Goal: Information Seeking & Learning: Find specific fact

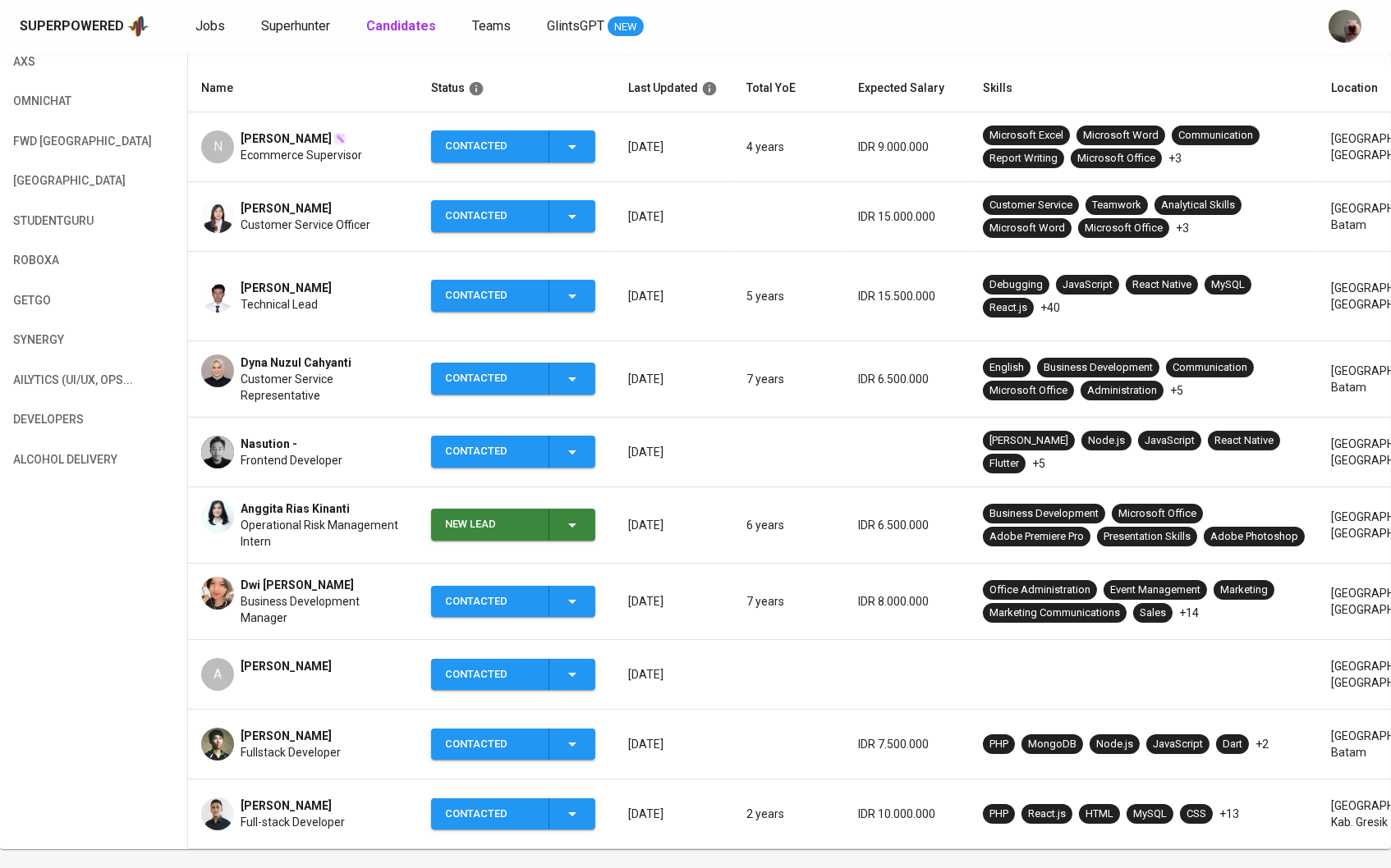
scroll to position [364, 0]
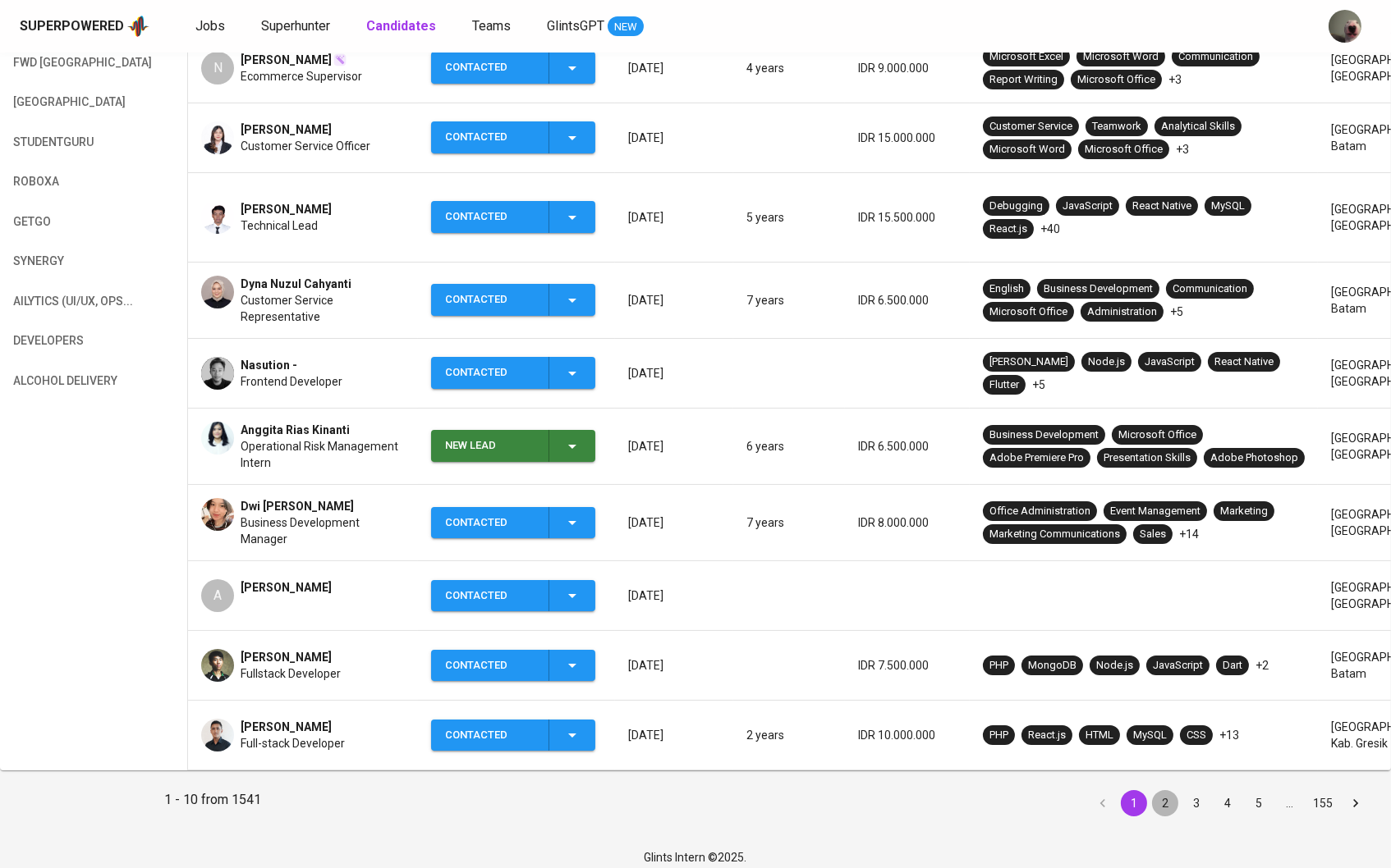
click at [1166, 794] on button "2" at bounding box center [1165, 803] width 26 height 26
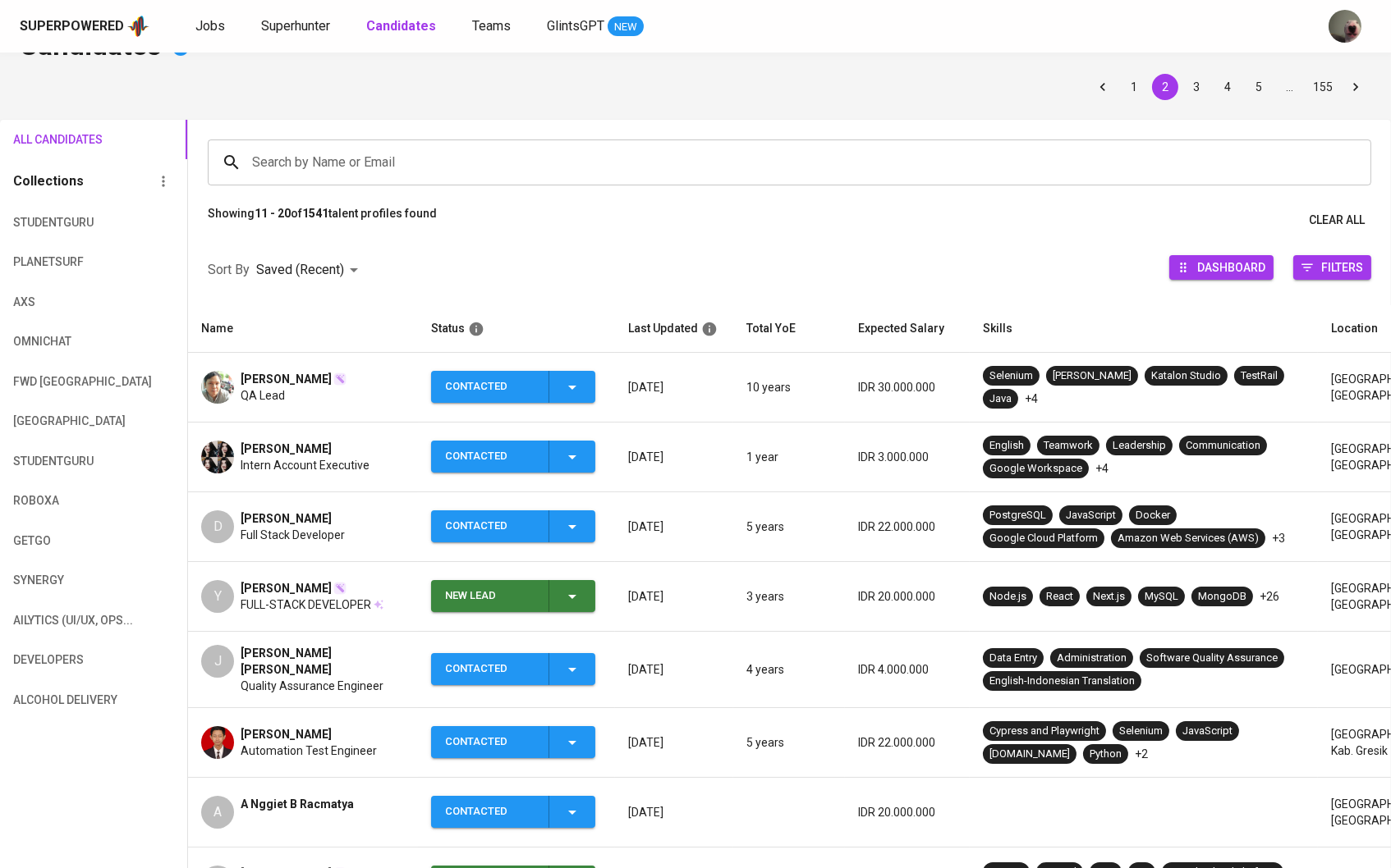
scroll to position [49, 0]
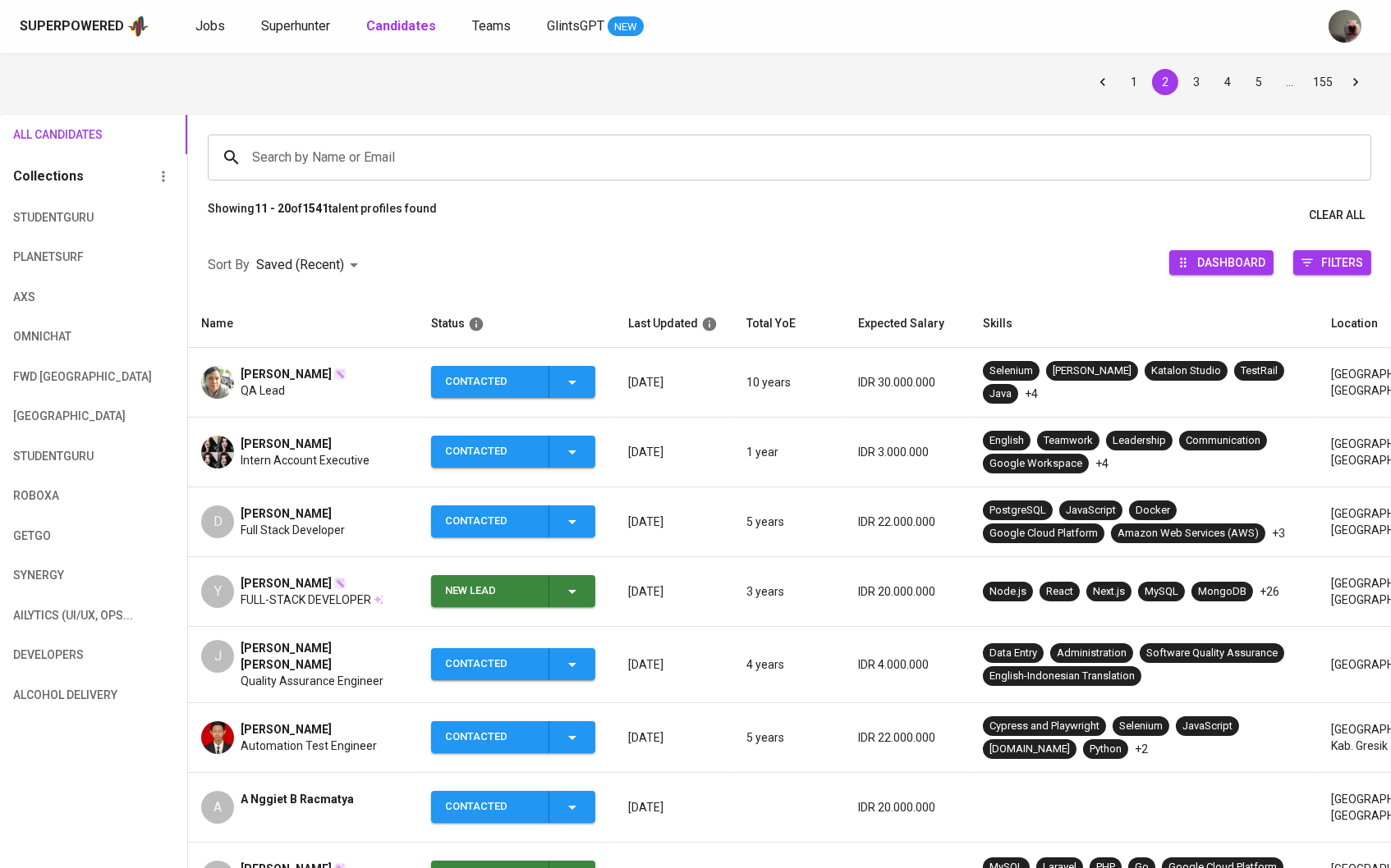
click at [282, 37] on div "Superpowered Jobs Superhunter Candidates Teams GlintsGPT NEW" at bounding box center [696, 26] width 1391 height 53
click at [294, 24] on span "Superhunter" at bounding box center [295, 26] width 69 height 16
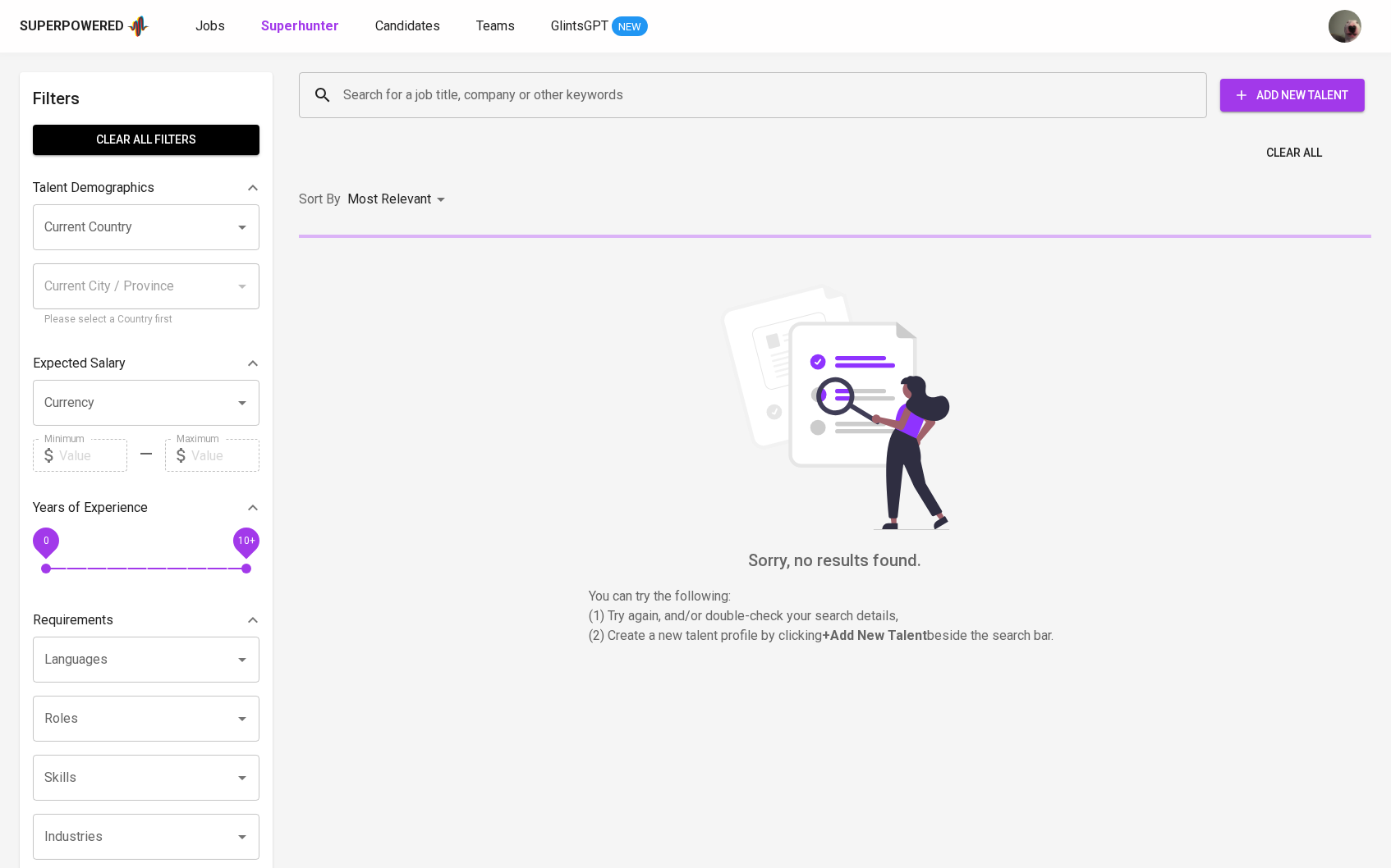
click at [356, 117] on div "Search for a job title, company or other keywords" at bounding box center [753, 95] width 908 height 46
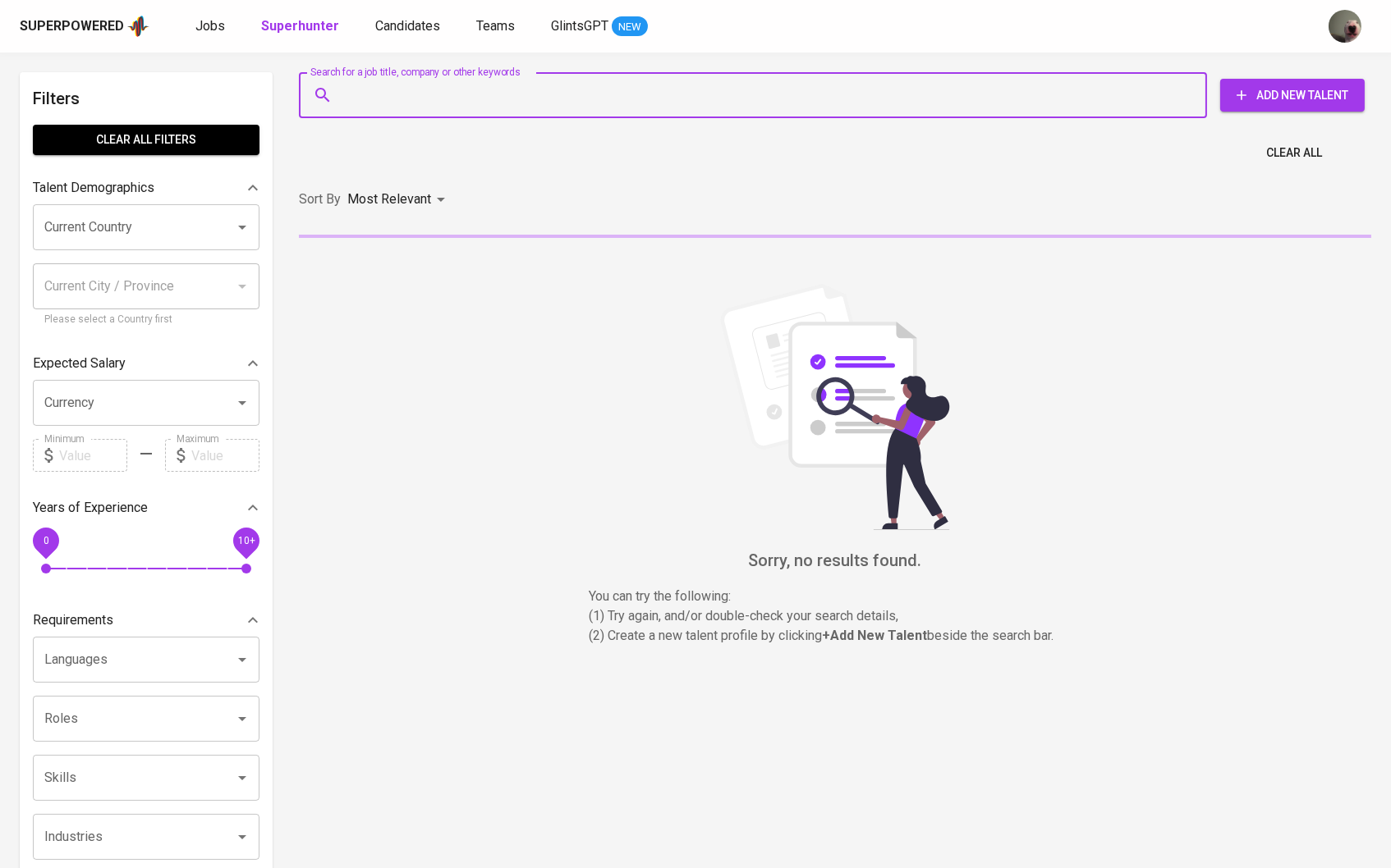
paste input "Guys these candidates shortlisted for take home assessment, pls provide the ema…"
type input "Guys these candidates shortlisted for take home assessment, pls provide the ema…"
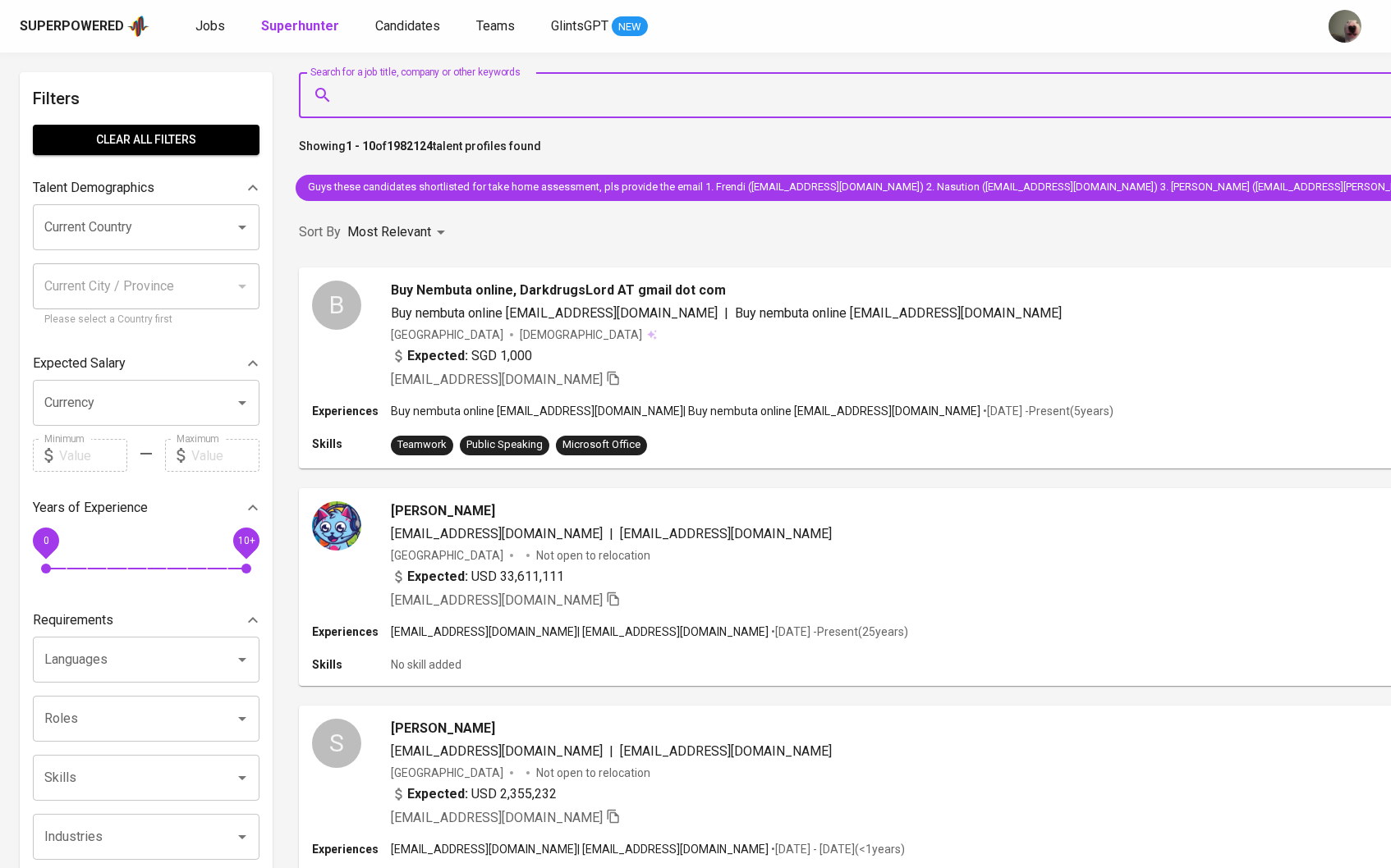
paste input "[EMAIL_ADDRESS][DOMAIN_NAME]"
type input "[EMAIL_ADDRESS][DOMAIN_NAME]"
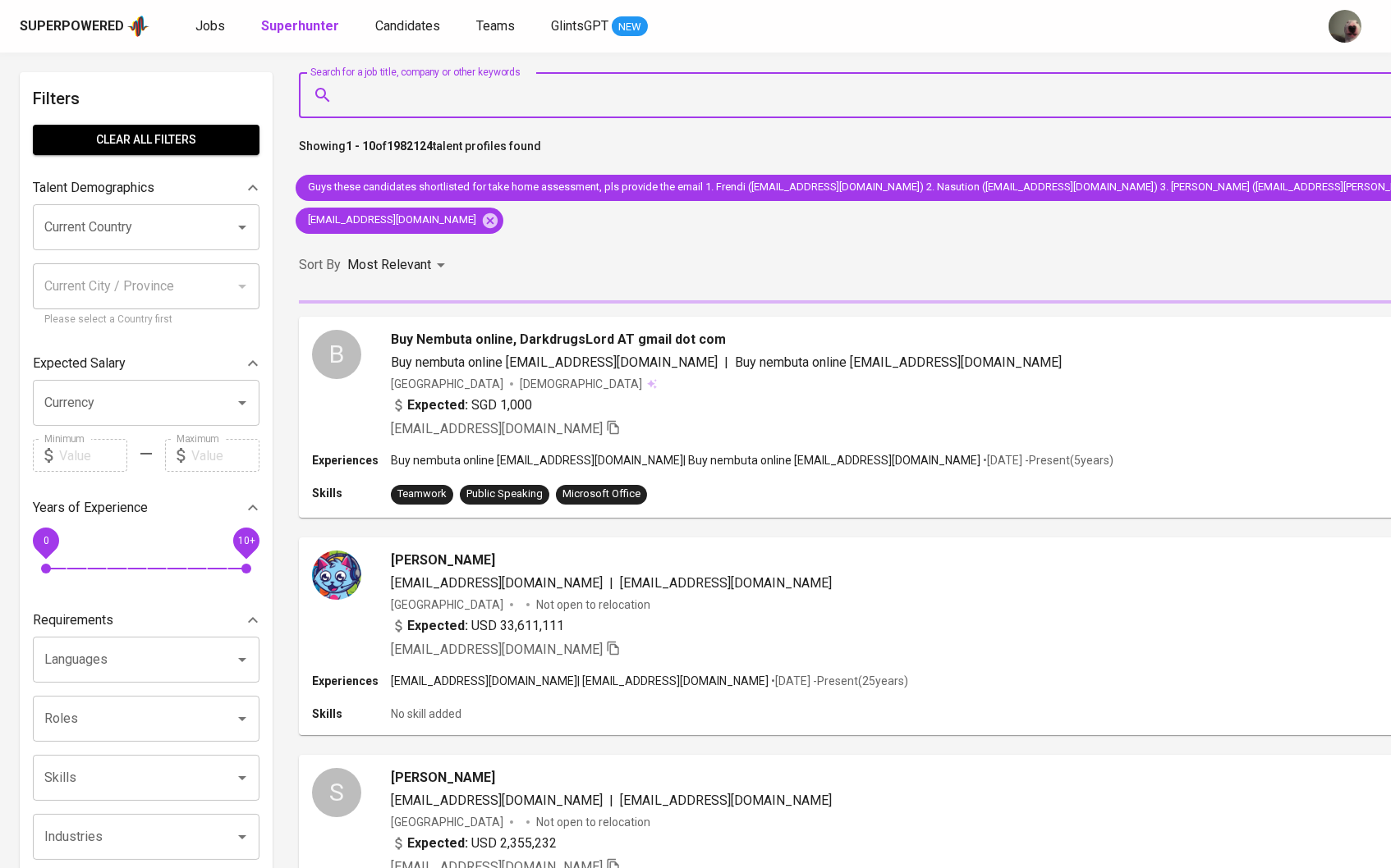
click at [566, 100] on input "Search for a job title, company or other keywords" at bounding box center [1149, 95] width 1621 height 31
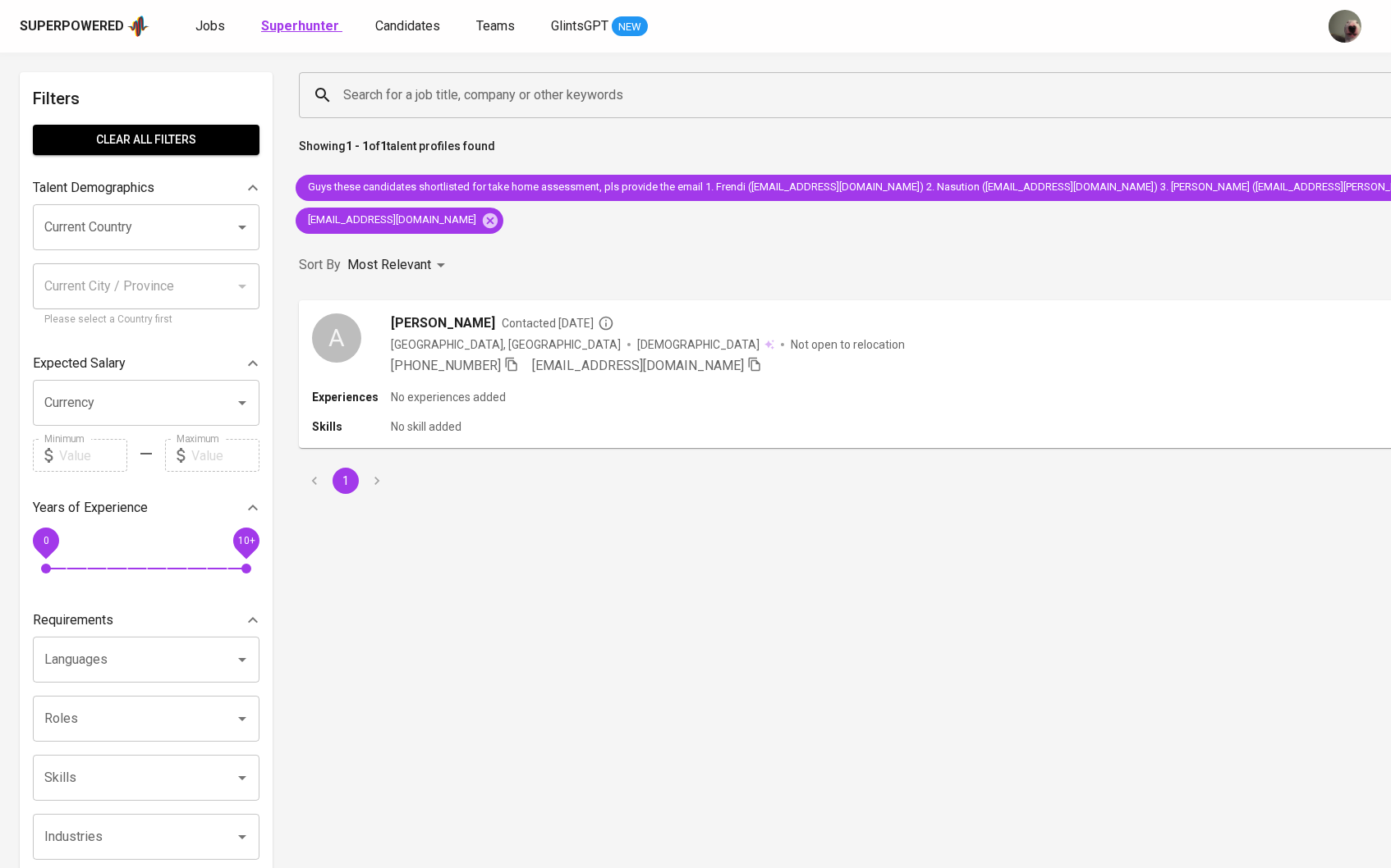
click at [298, 23] on b "Superhunter" at bounding box center [300, 26] width 78 height 16
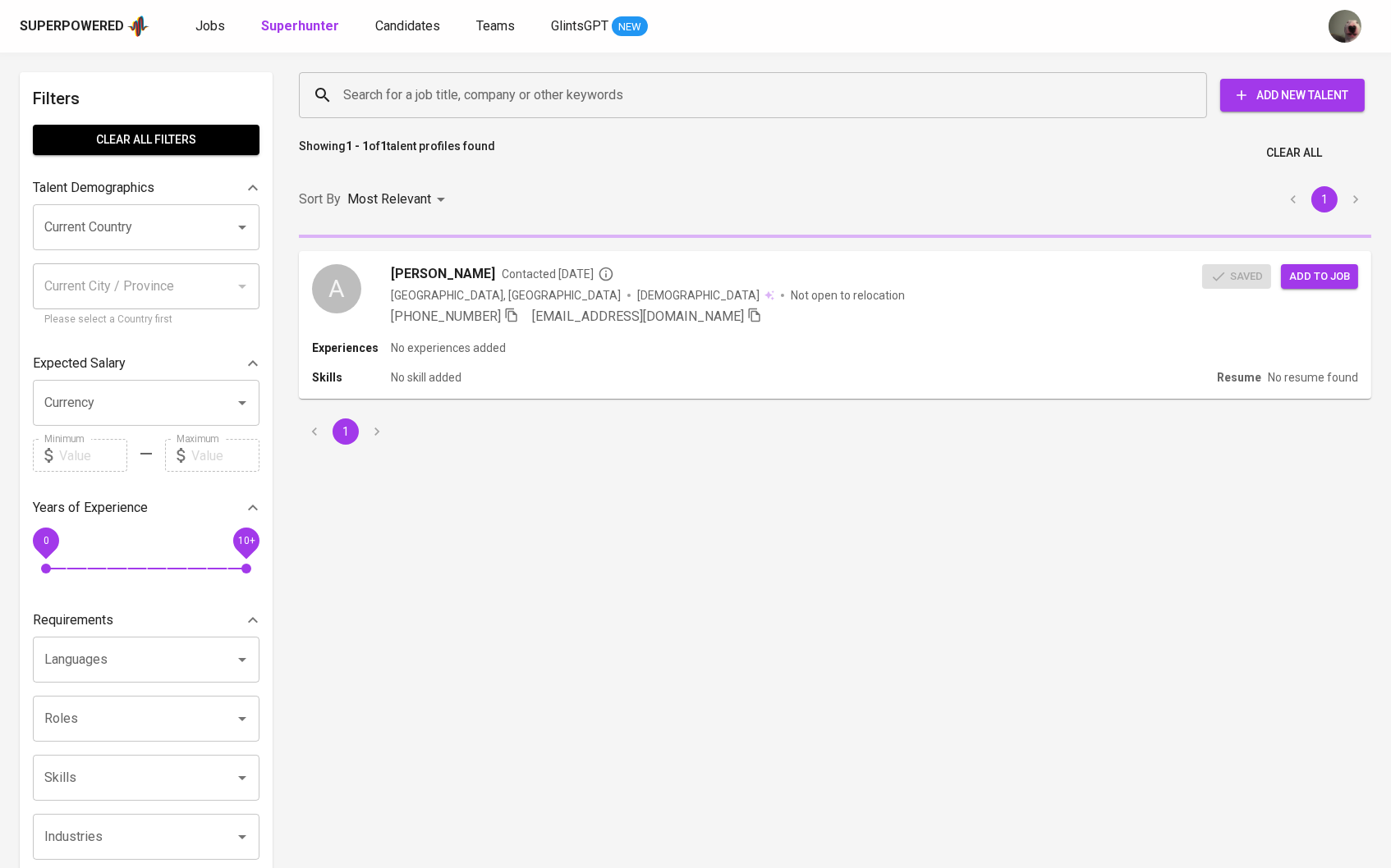
click at [441, 103] on input "Search for a job title, company or other keywords" at bounding box center [756, 95] width 835 height 31
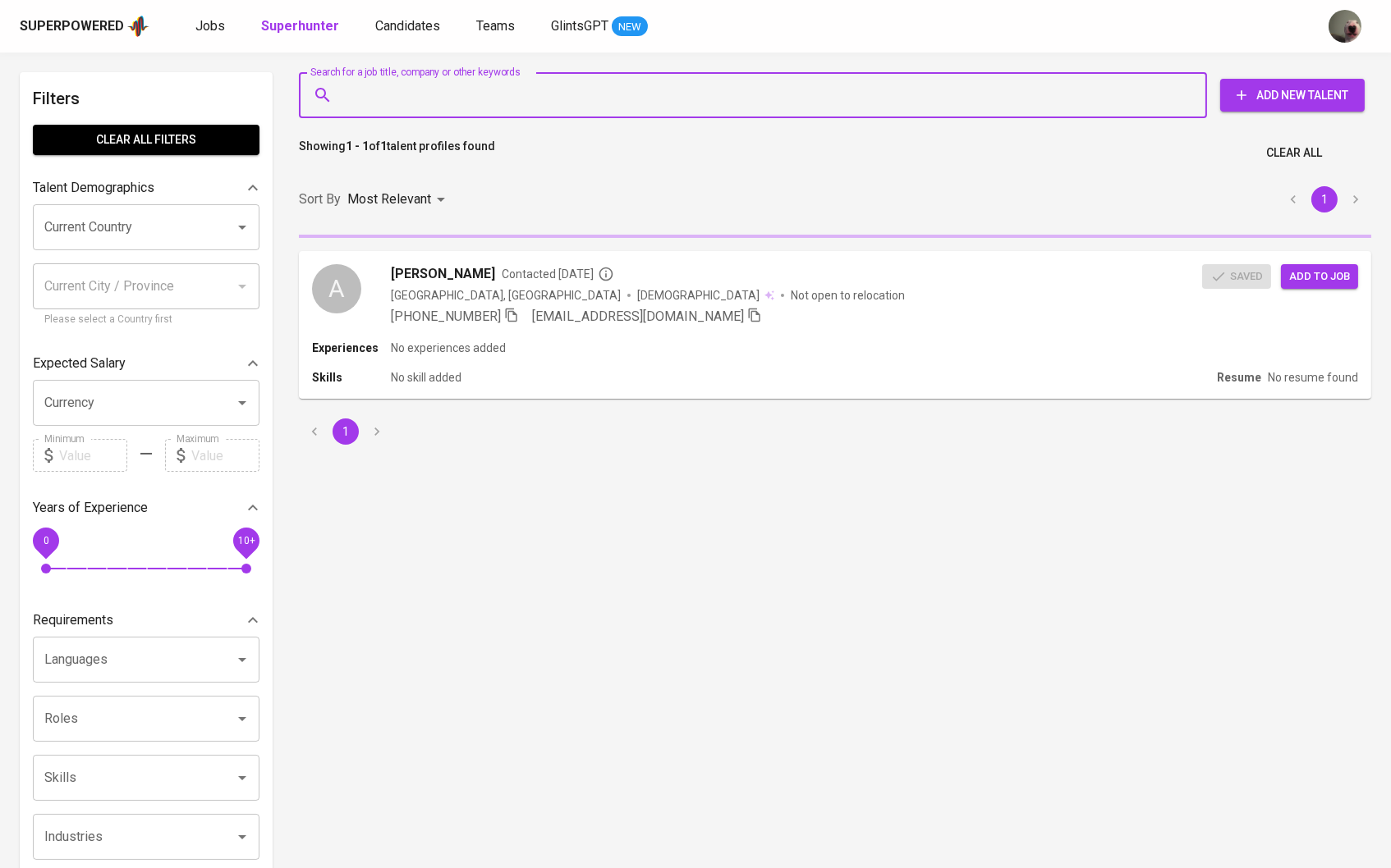
paste input "[EMAIL_ADDRESS][DOMAIN_NAME]"
type input "[EMAIL_ADDRESS][DOMAIN_NAME]"
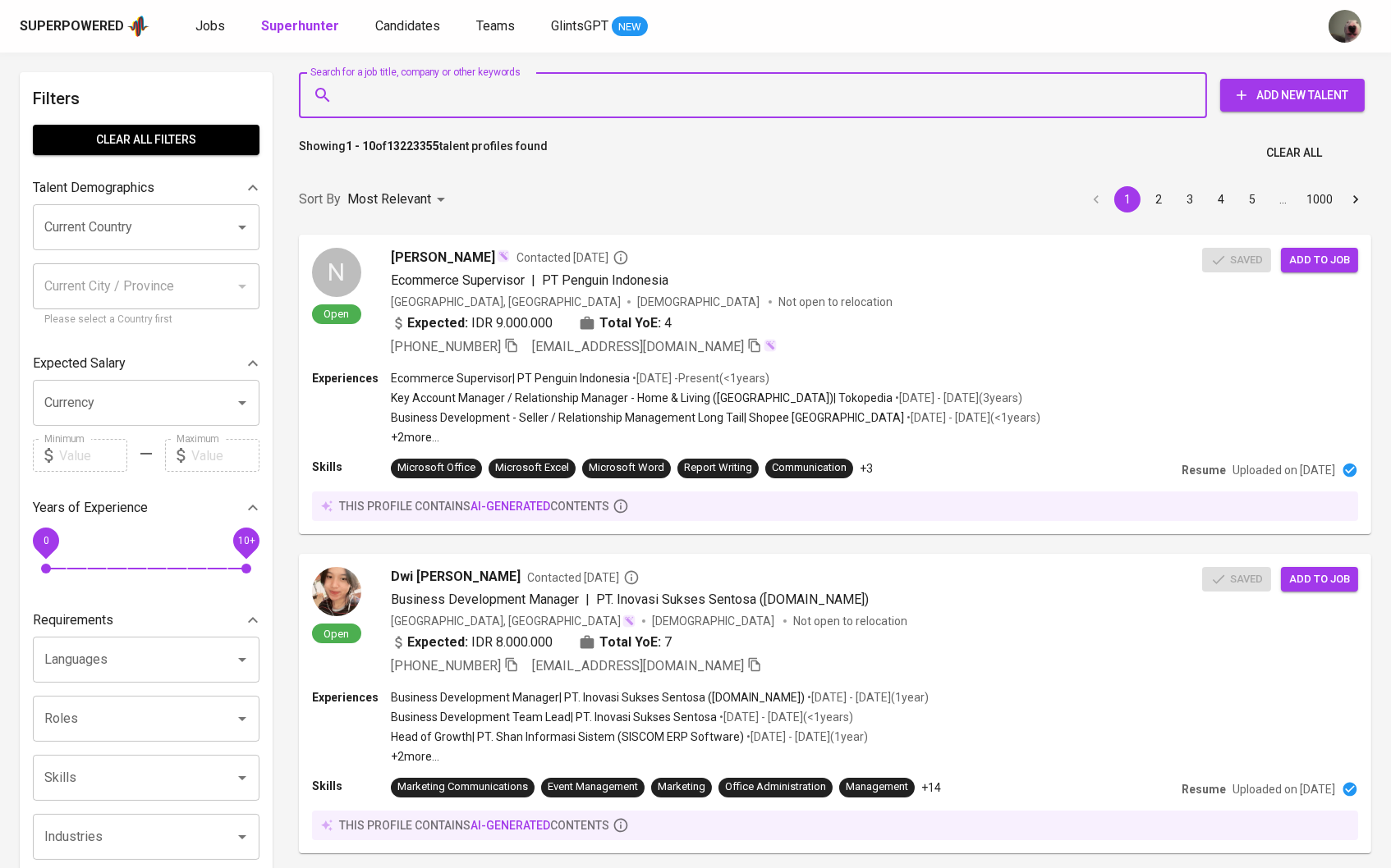
paste input "[EMAIL_ADDRESS][DOMAIN_NAME]"
type input "[EMAIL_ADDRESS][DOMAIN_NAME]"
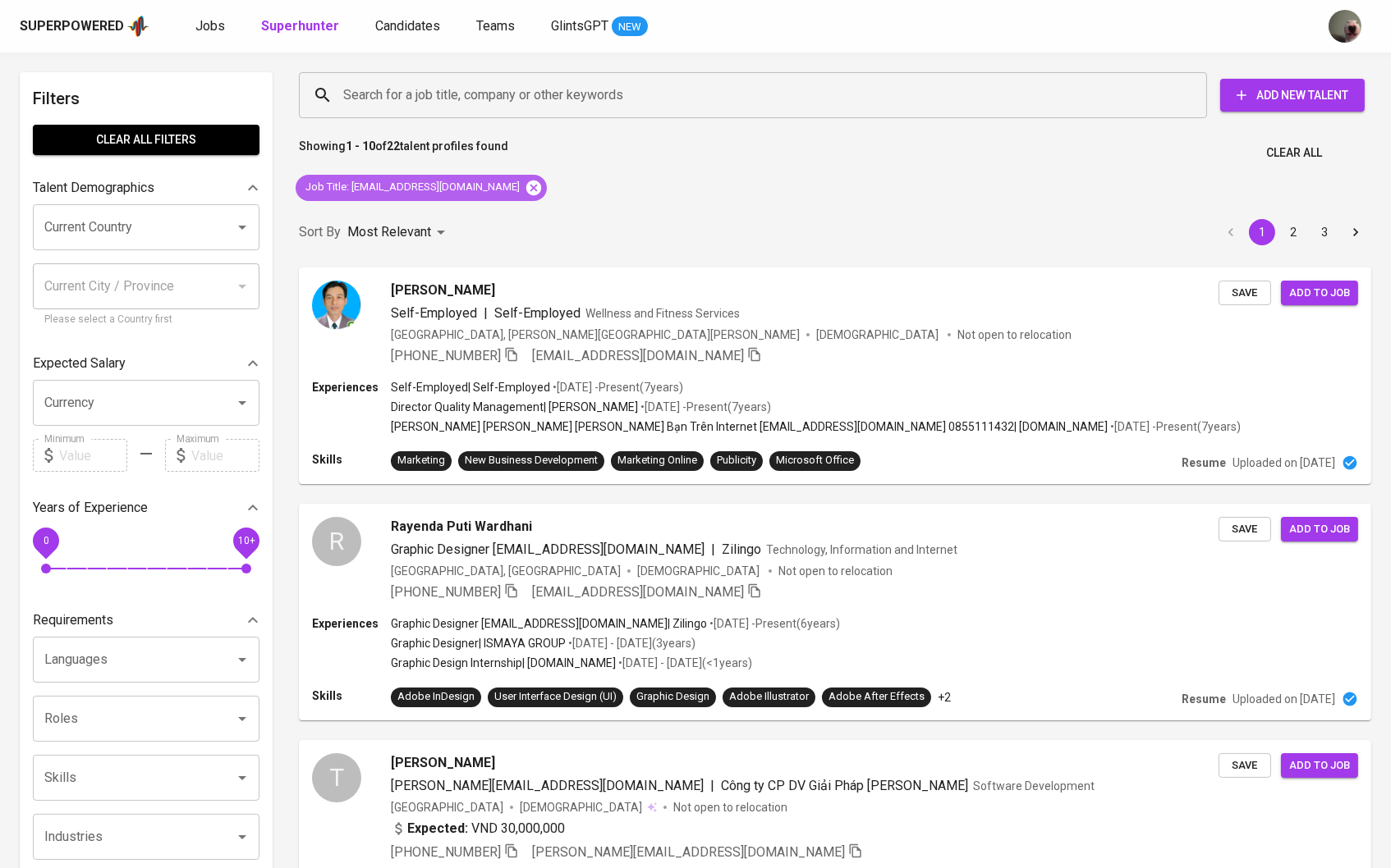
click at [526, 187] on icon at bounding box center [533, 187] width 15 height 15
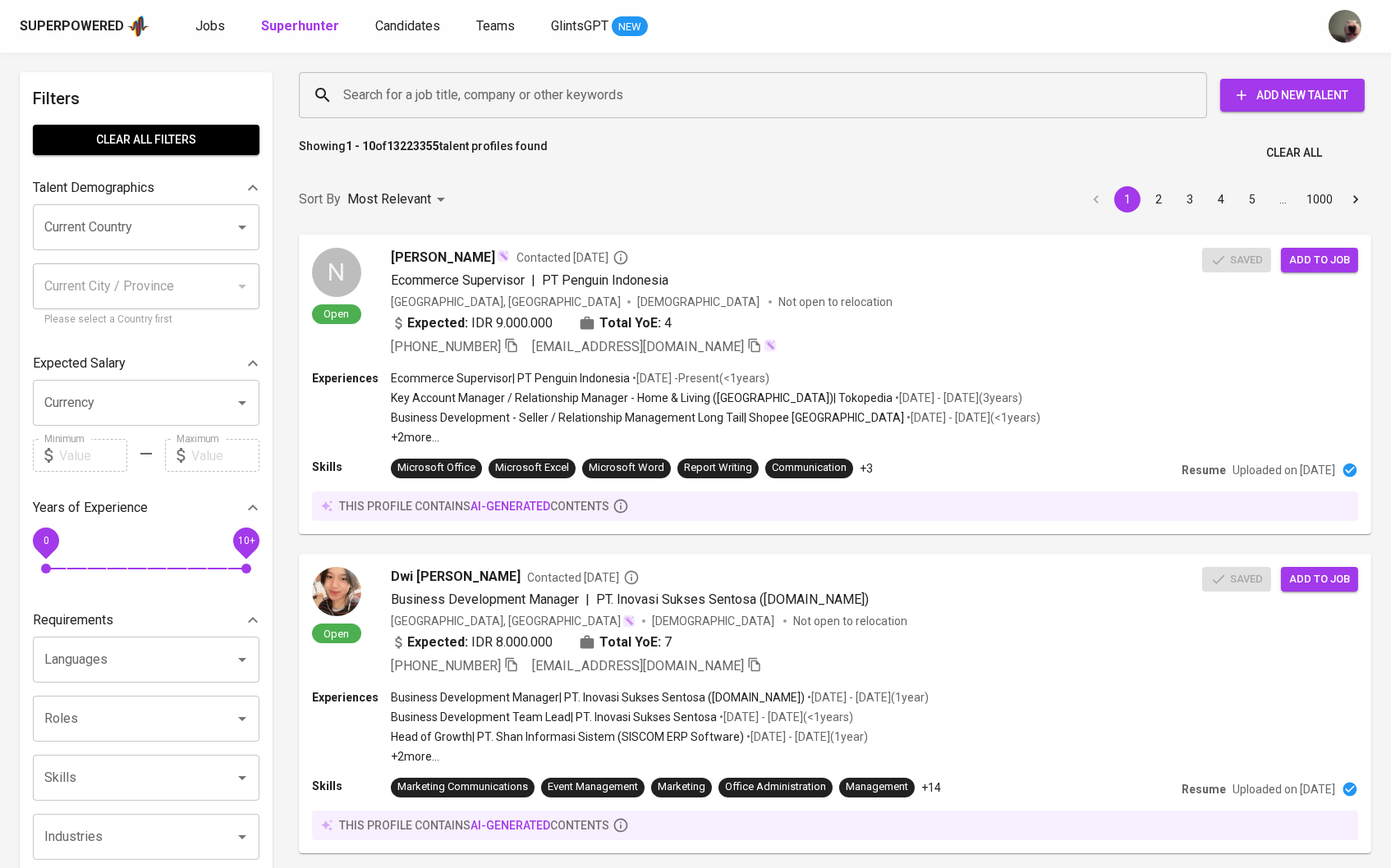
click at [479, 77] on div "Search for a job title, company or other keywords" at bounding box center [753, 95] width 908 height 46
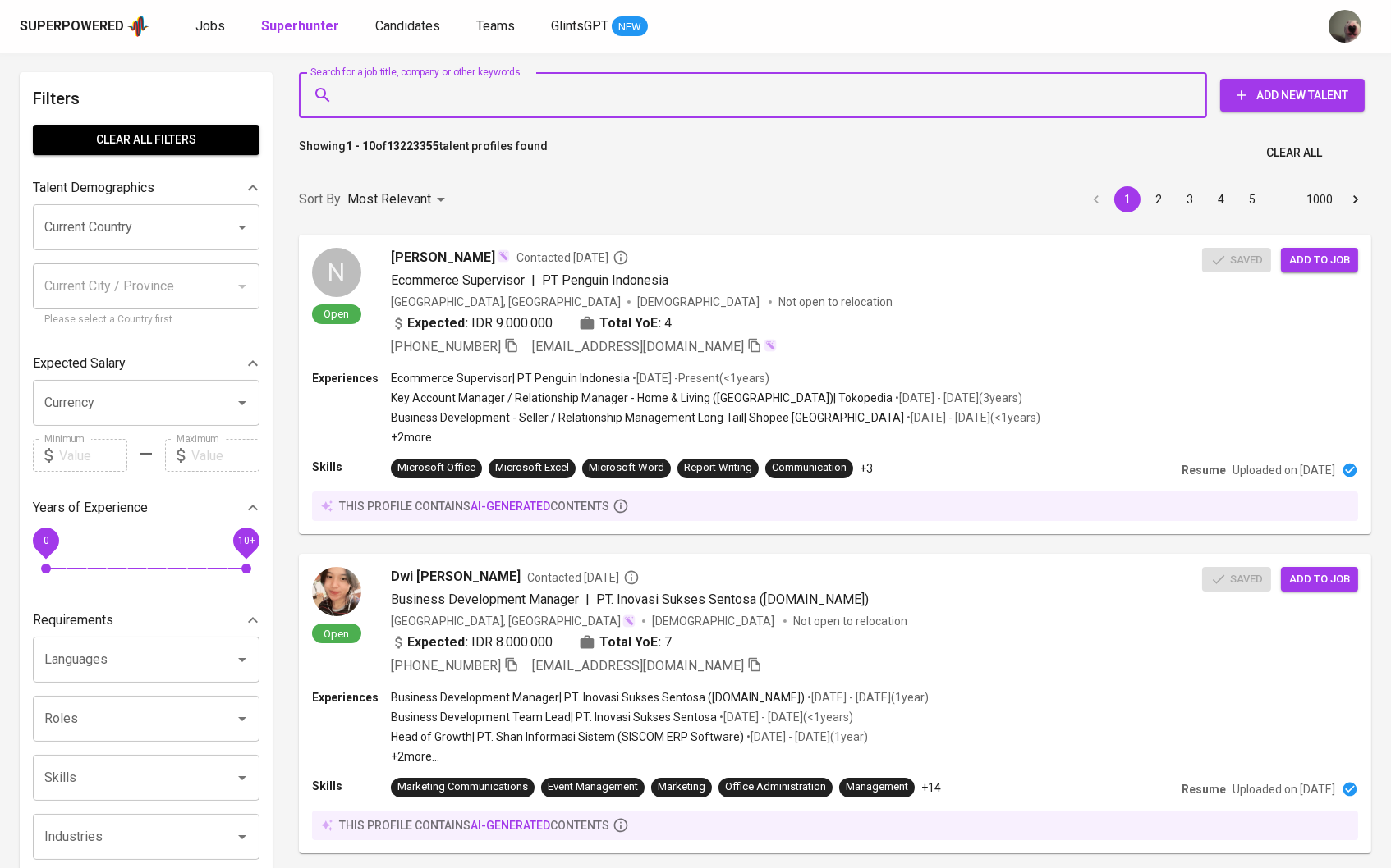
paste input "[EMAIL_ADDRESS][DOMAIN_NAME]"
type input "[EMAIL_ADDRESS][DOMAIN_NAME]"
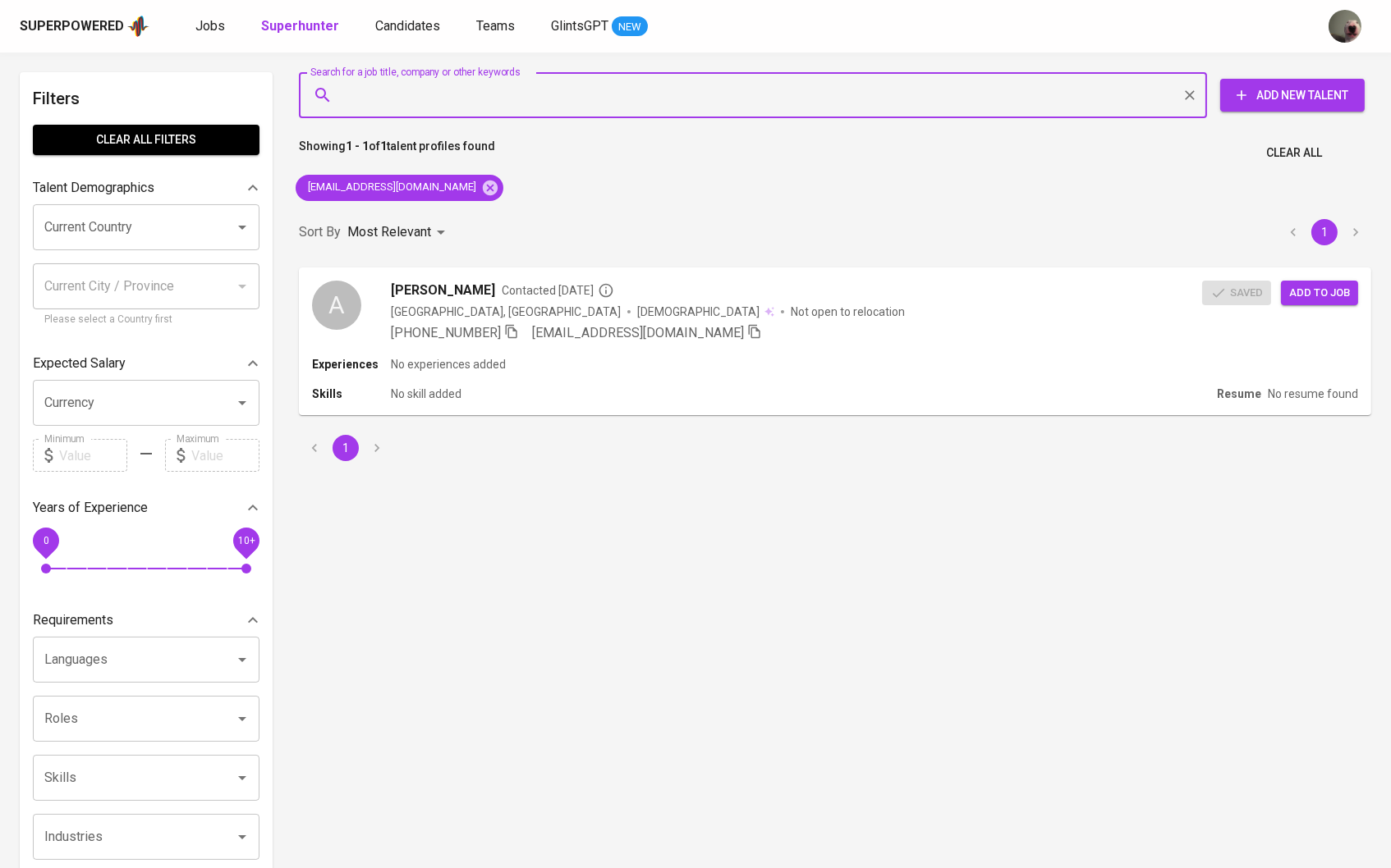
click at [489, 93] on input "Search for a job title, company or other keywords" at bounding box center [756, 95] width 835 height 31
paste input "[PERSON_NAME][EMAIL_ADDRESS][DOMAIN_NAME]"
type input "[PERSON_NAME][EMAIL_ADDRESS][DOMAIN_NAME]"
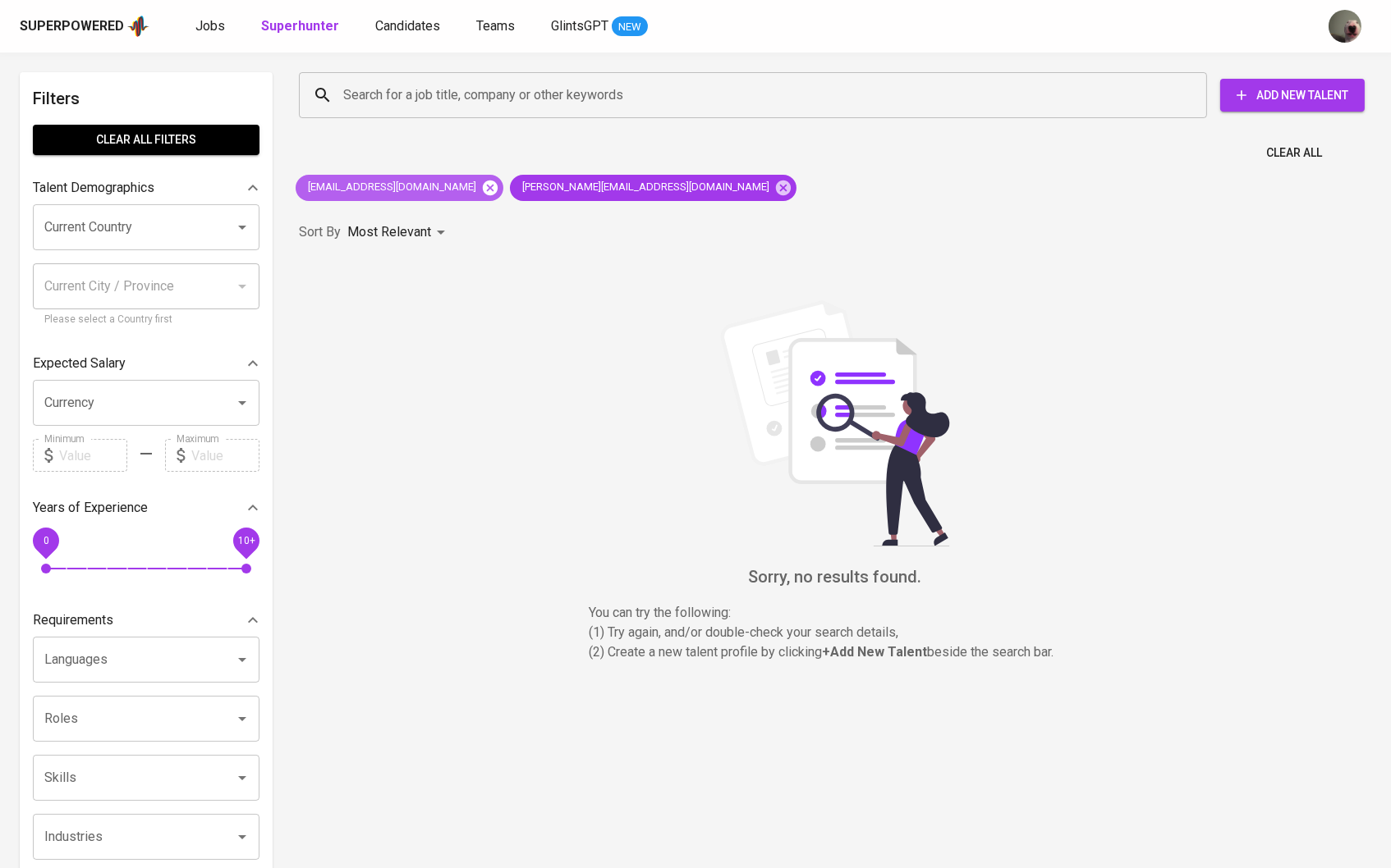
click at [481, 179] on icon at bounding box center [490, 187] width 18 height 18
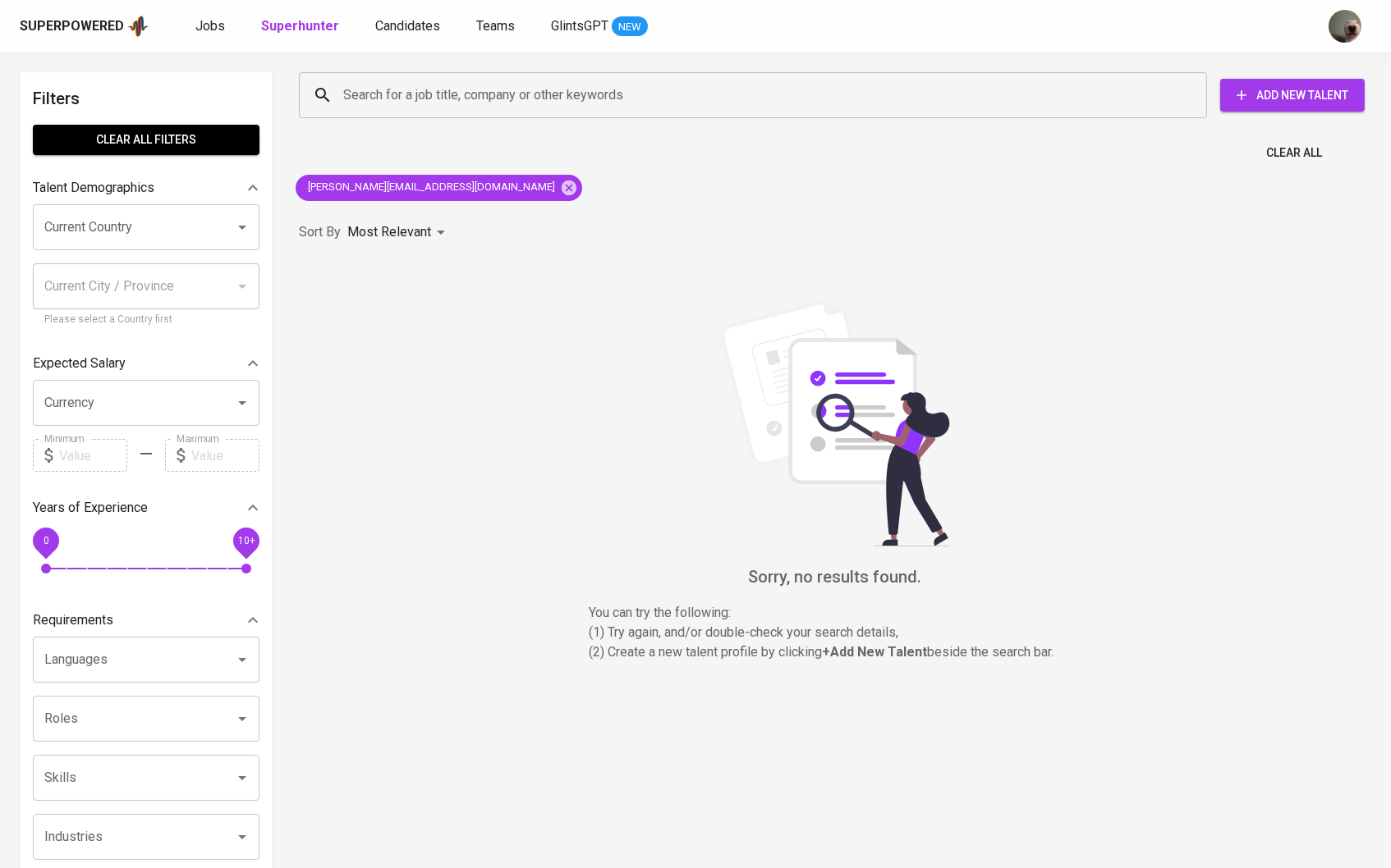
click at [527, 58] on div "Filters Clear All filters Talent Demographics Current Country Current Country C…" at bounding box center [696, 749] width 1391 height 1392
click at [524, 79] on div "Search for a job title, company or other keywords" at bounding box center [753, 95] width 908 height 46
paste input "[EMAIL_ADDRESS][PERSON_NAME][DOMAIN_NAME]"
type input "[EMAIL_ADDRESS][PERSON_NAME][DOMAIN_NAME]"
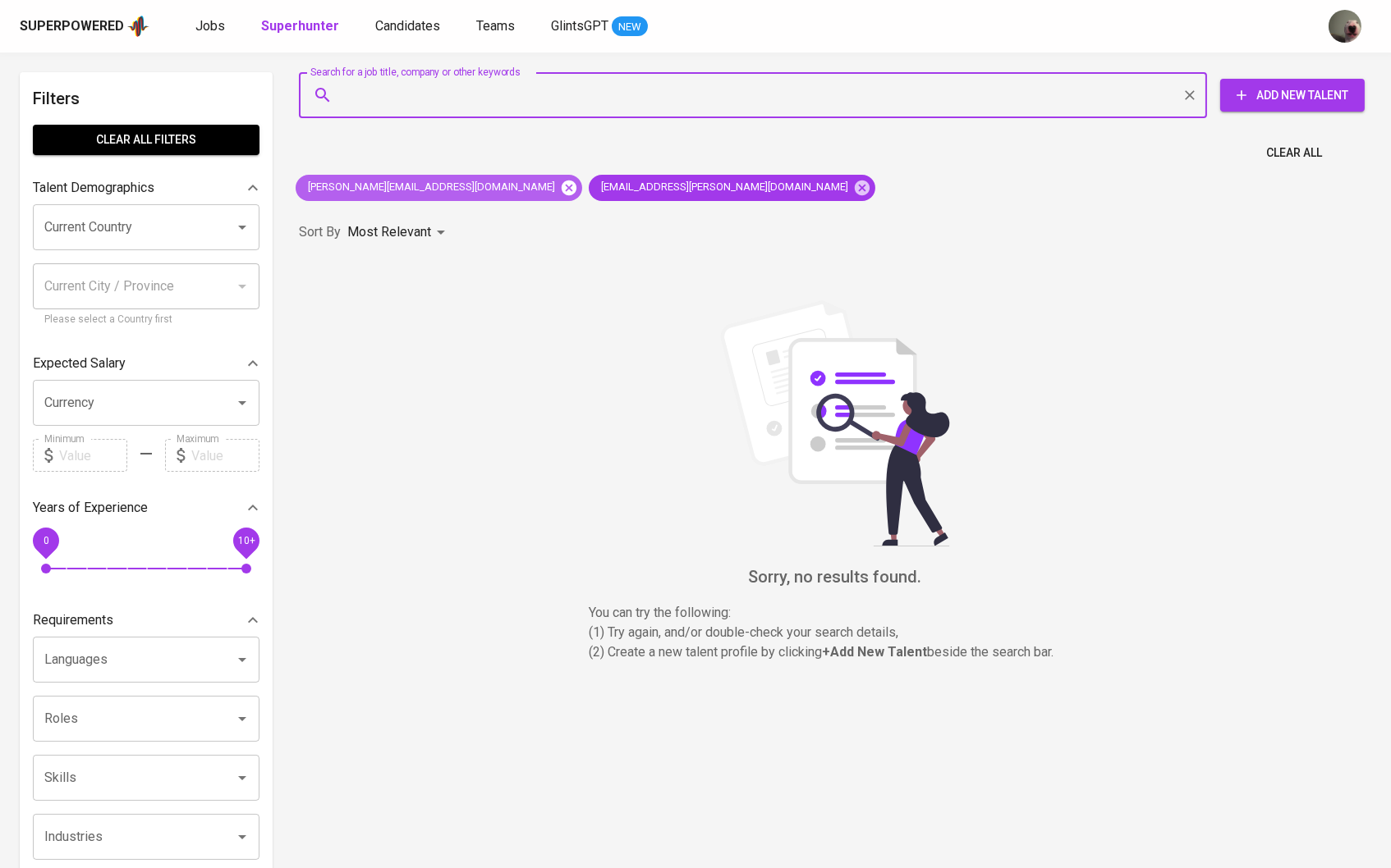
click at [562, 184] on icon at bounding box center [568, 187] width 15 height 15
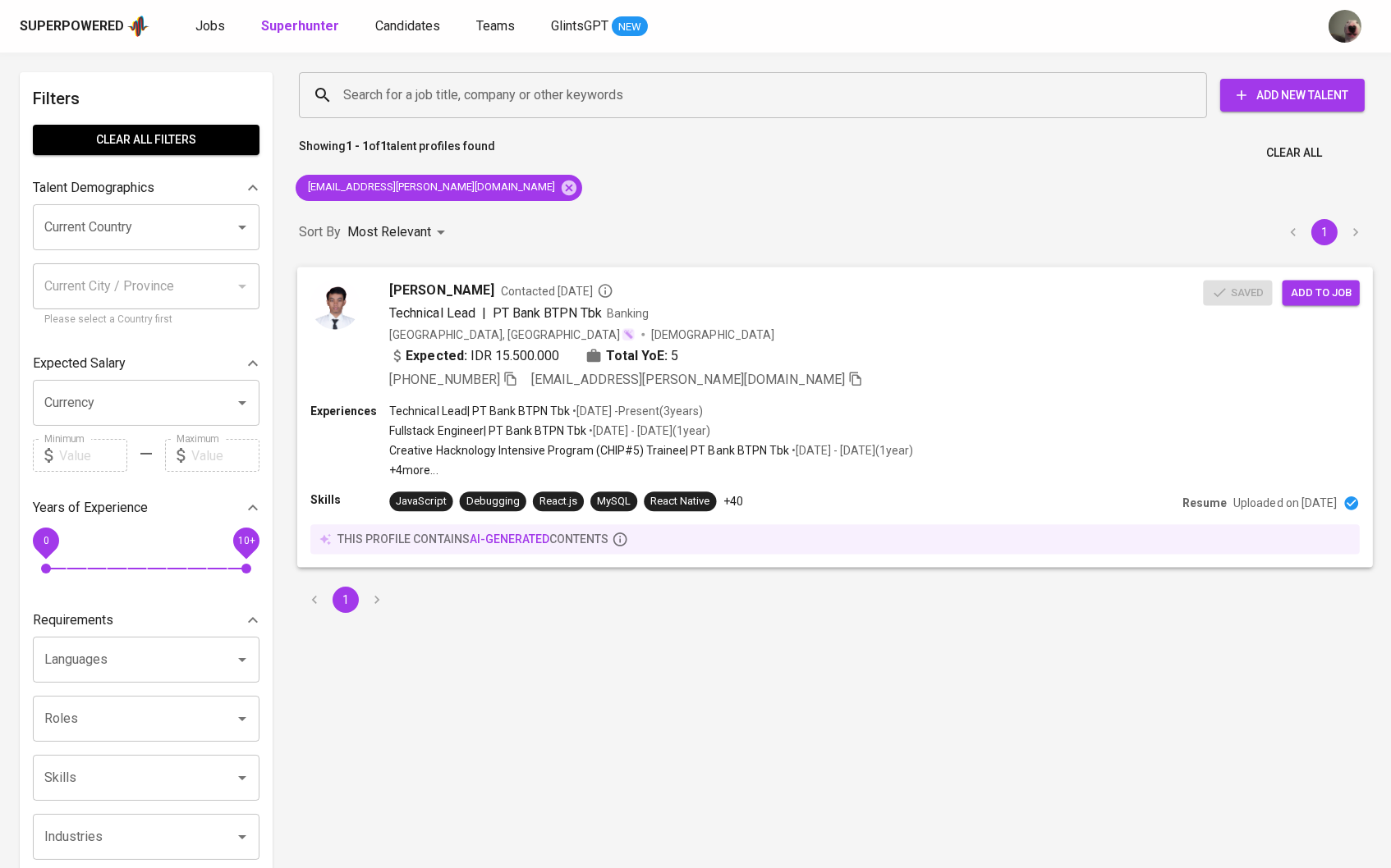
click at [521, 288] on span "Contacted [DATE]" at bounding box center [557, 290] width 112 height 16
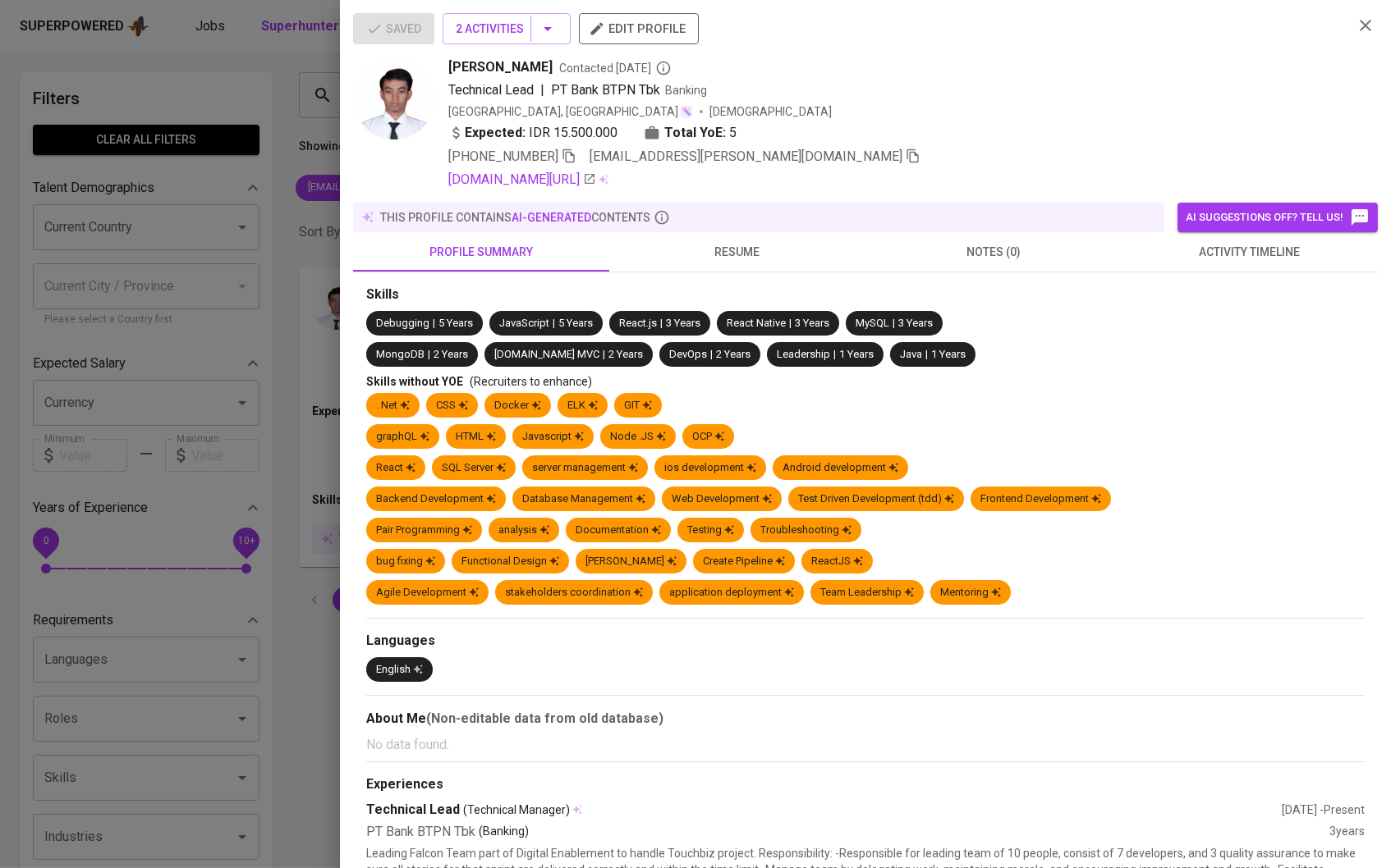
click at [444, 288] on div "Saved 2 Activities edit profile [PERSON_NAME] Contacted [DATE] Technical Lead |…" at bounding box center [696, 434] width 1391 height 868
click at [551, 24] on icon "button" at bounding box center [547, 29] width 20 height 20
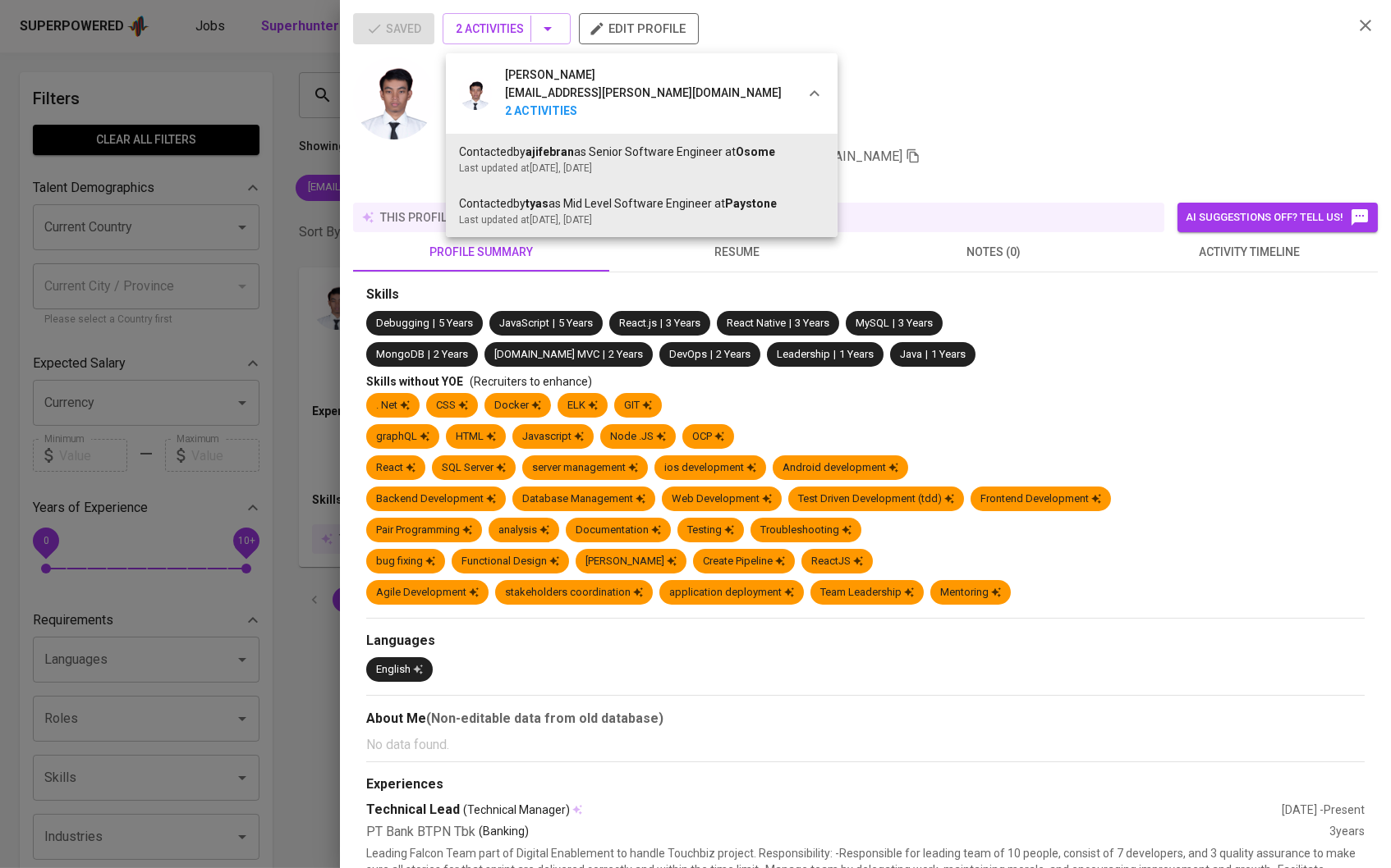
click at [272, 219] on div at bounding box center [696, 434] width 1391 height 868
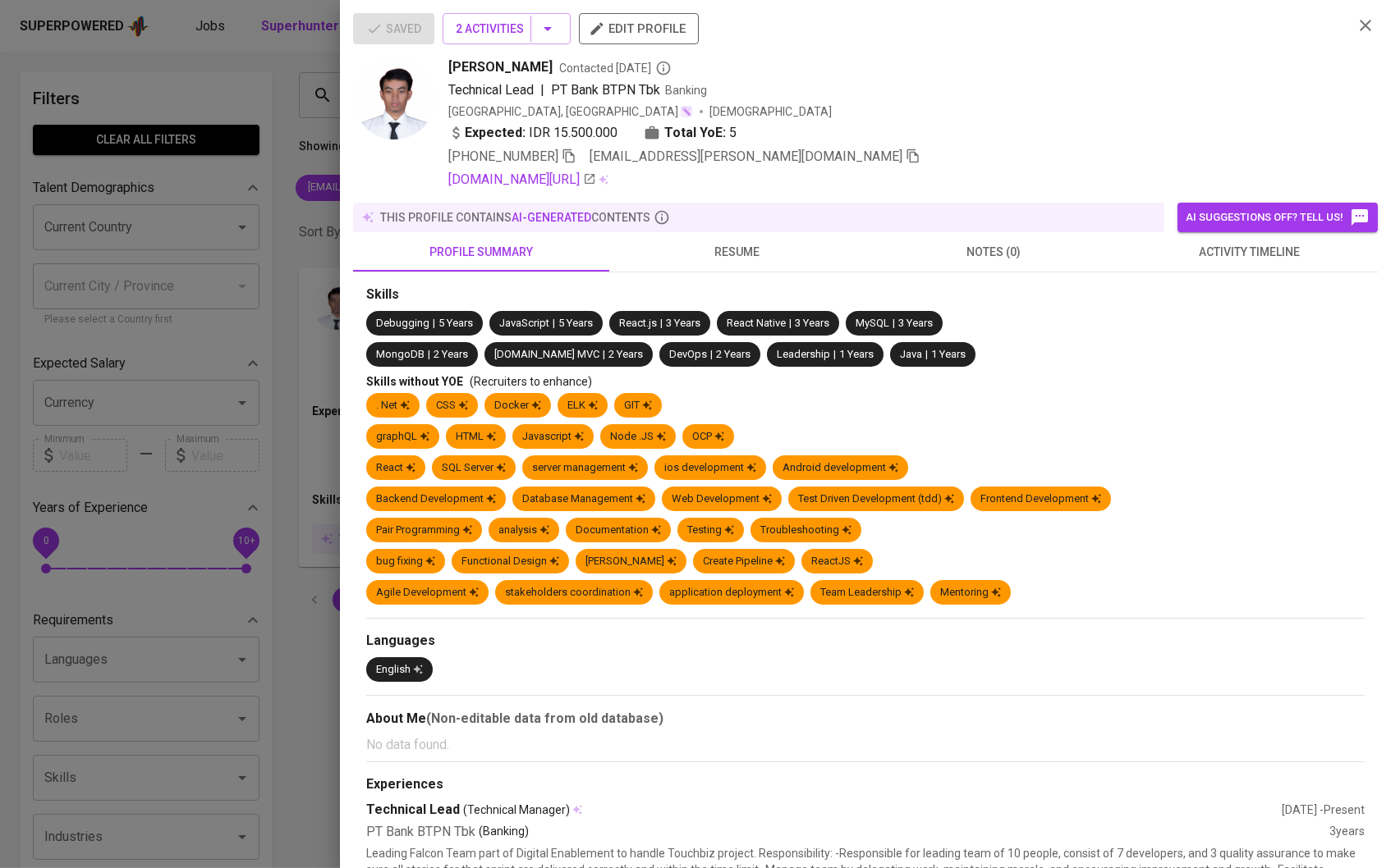
click at [308, 206] on div at bounding box center [696, 434] width 1391 height 868
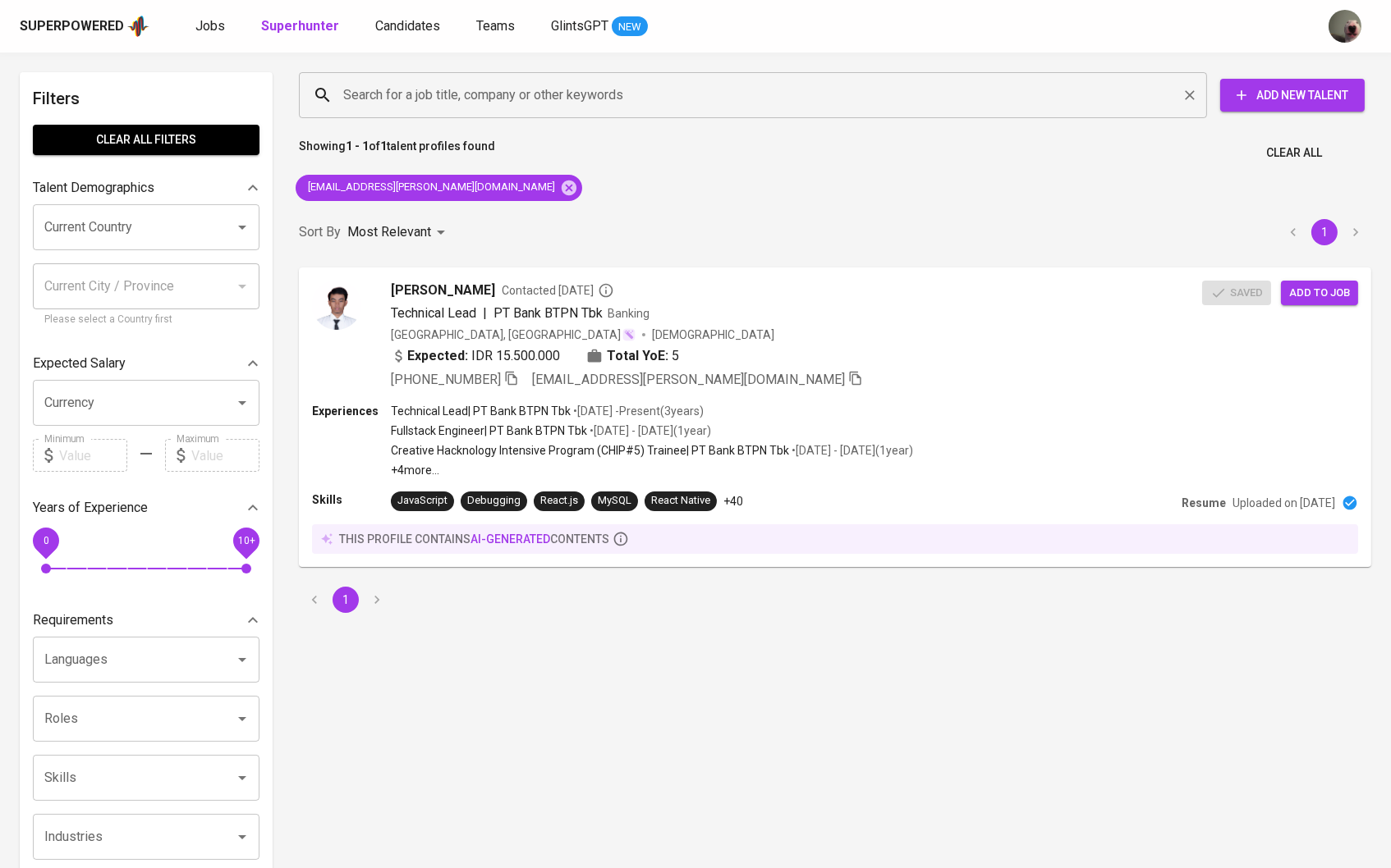
click at [397, 89] on input "Search for a job title, company or other keywords" at bounding box center [756, 95] width 835 height 31
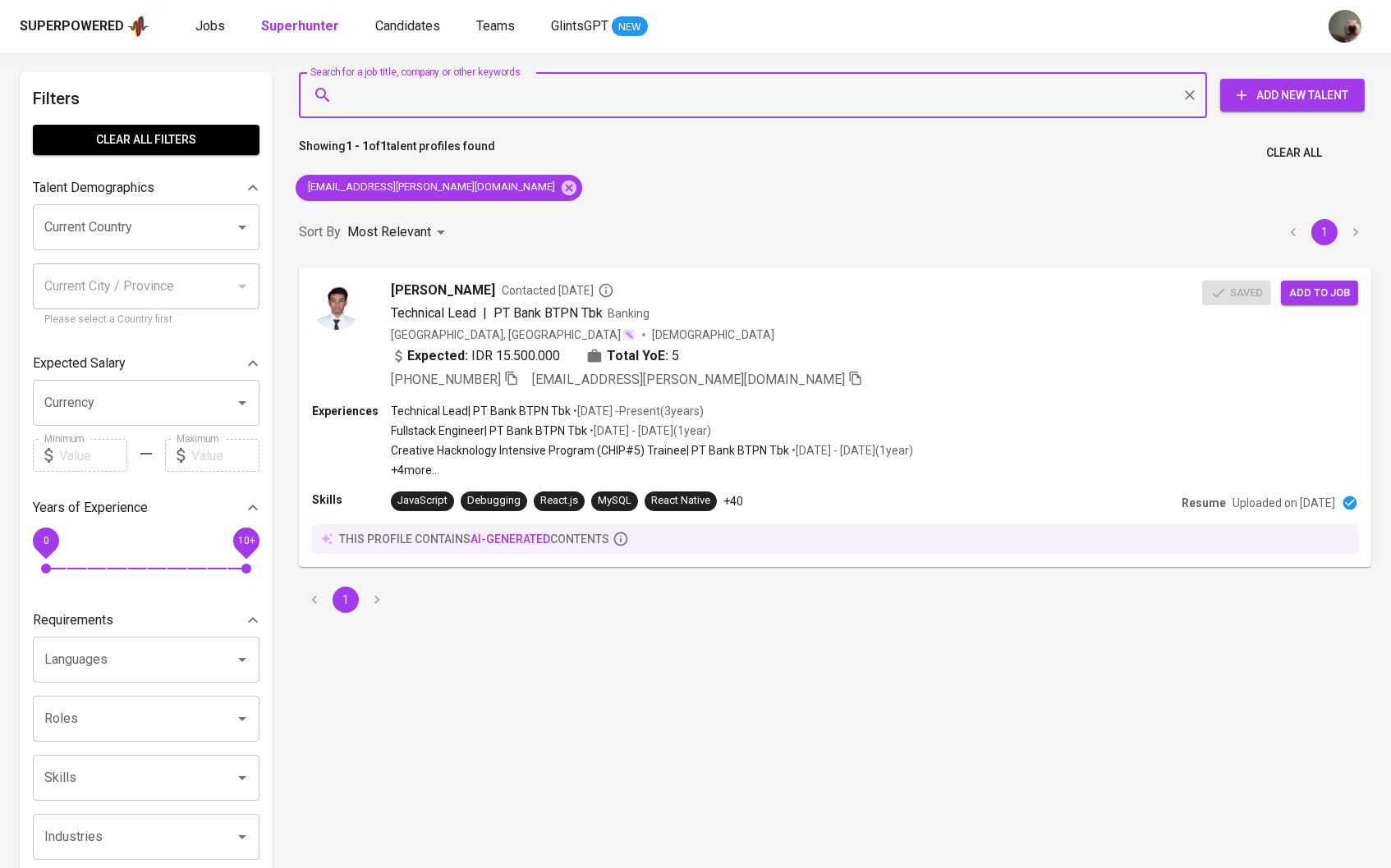
paste input "[EMAIL_ADDRESS][DOMAIN_NAME]"
type input "[EMAIL_ADDRESS][DOMAIN_NAME]"
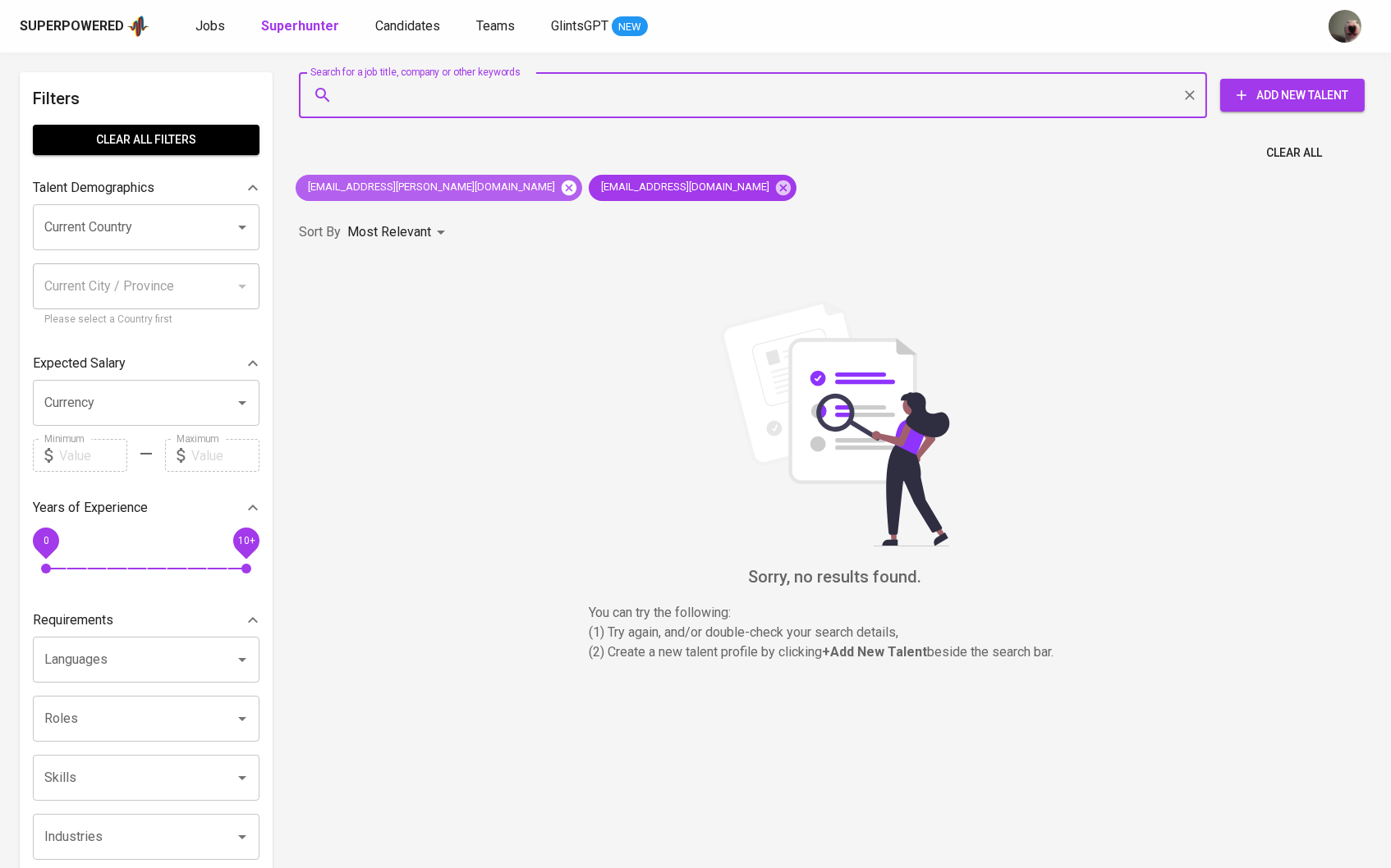
click at [562, 187] on icon at bounding box center [568, 187] width 15 height 15
